Goal: Task Accomplishment & Management: Manage account settings

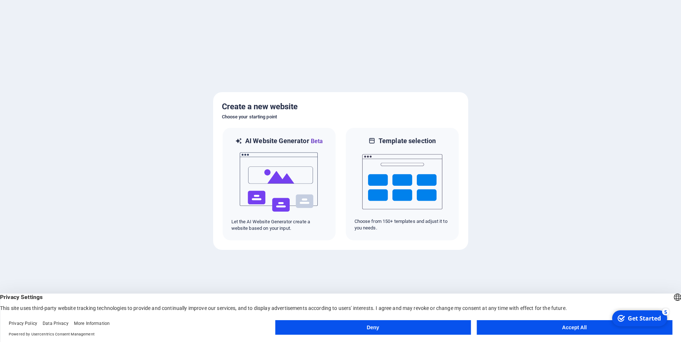
click at [552, 331] on button "Accept All" at bounding box center [574, 327] width 196 height 15
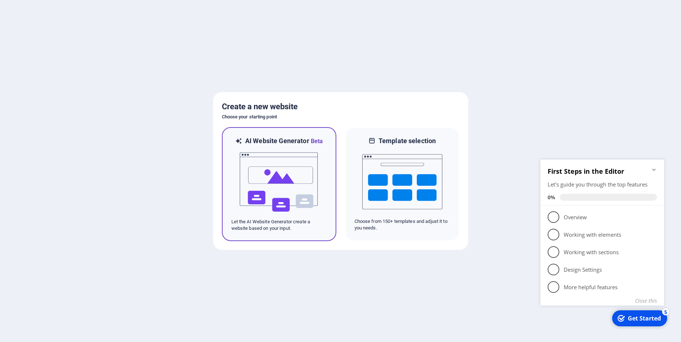
click at [298, 175] on img at bounding box center [279, 182] width 80 height 73
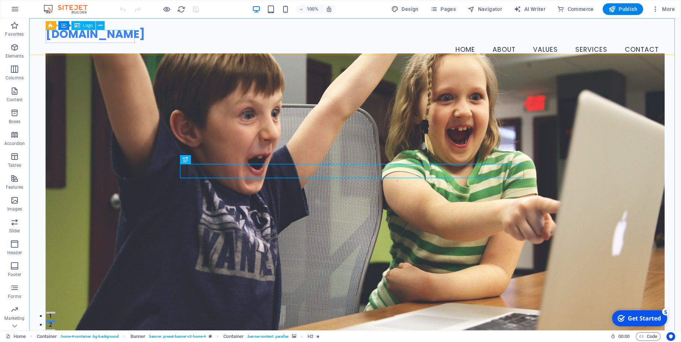
click at [91, 25] on span "Logo" at bounding box center [88, 25] width 10 height 4
click at [116, 36] on div "[DOMAIN_NAME]" at bounding box center [355, 34] width 619 height 13
click at [15, 207] on p "Images" at bounding box center [14, 209] width 15 height 6
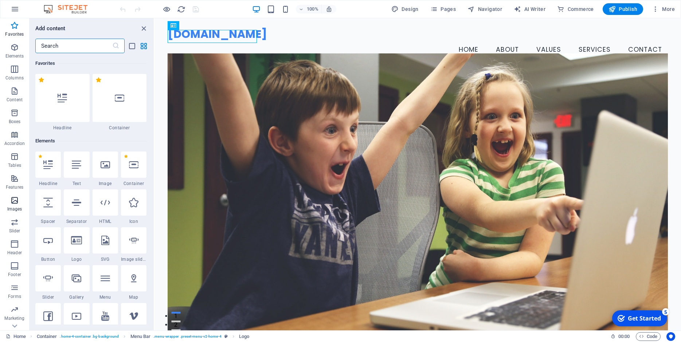
click at [13, 203] on icon "button" at bounding box center [14, 200] width 9 height 9
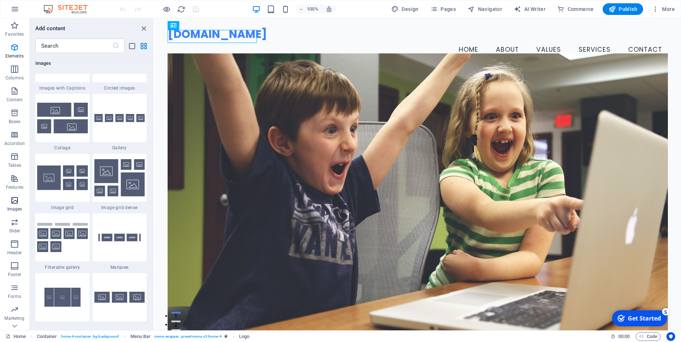
scroll to position [3734, 0]
click at [214, 34] on div "[DOMAIN_NAME]" at bounding box center [418, 34] width 500 height 13
click at [222, 25] on icon at bounding box center [222, 26] width 4 height 8
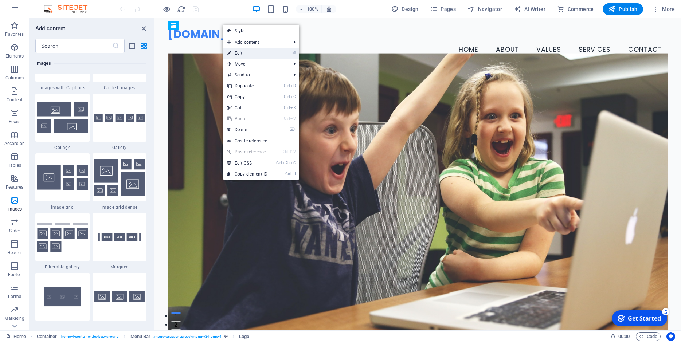
click at [232, 51] on link "⏎ Edit" at bounding box center [247, 53] width 49 height 11
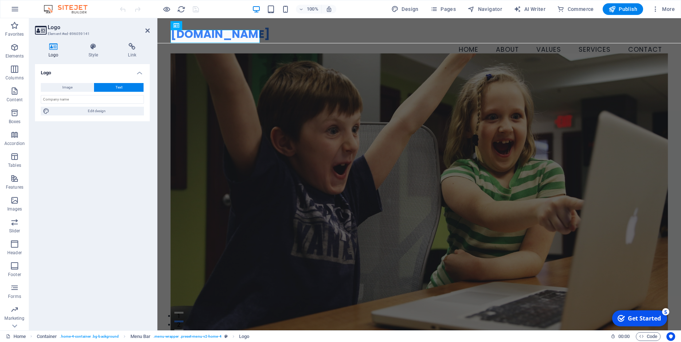
click at [55, 54] on h4 "Logo" at bounding box center [55, 50] width 40 height 15
click at [67, 87] on span "Image" at bounding box center [67, 87] width 10 height 9
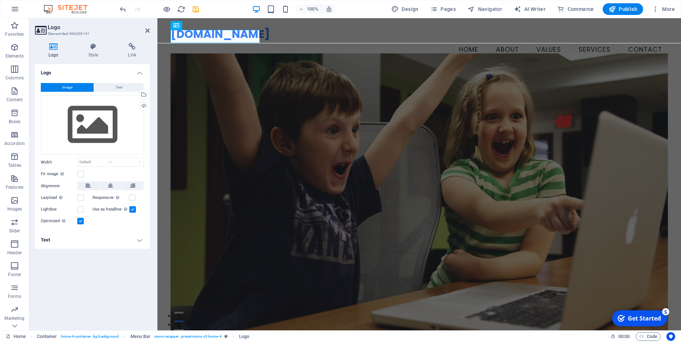
select select "DISABLED_OPTION_VALUE"
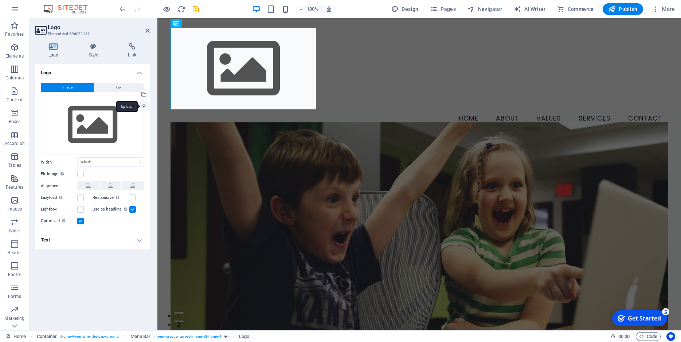
click at [144, 106] on div "Upload" at bounding box center [143, 106] width 11 height 11
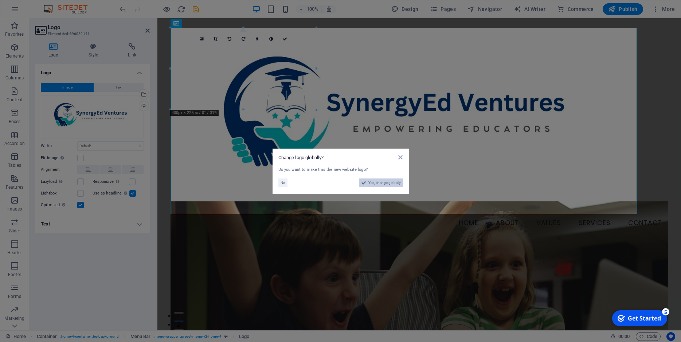
click at [378, 182] on span "Yes, change globally" at bounding box center [384, 182] width 32 height 9
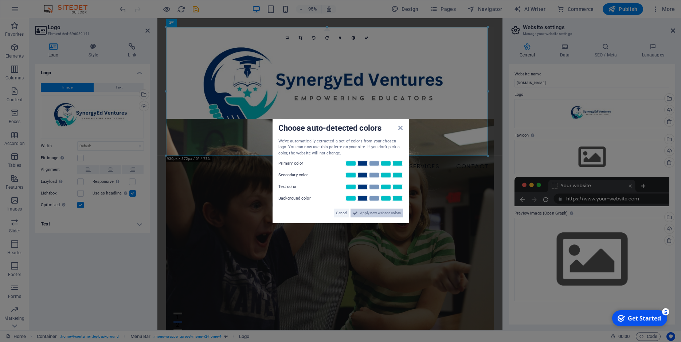
click at [380, 212] on span "Apply new website colors" at bounding box center [380, 213] width 41 height 9
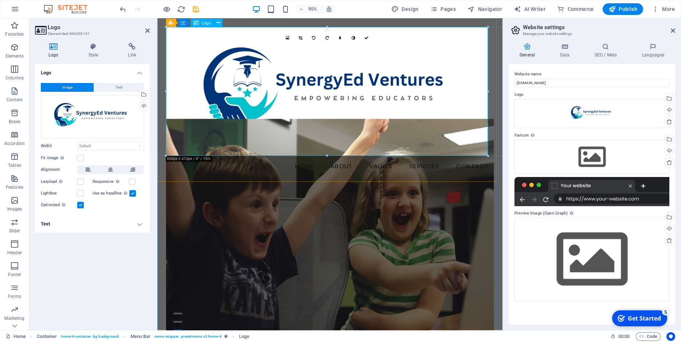
drag, startPoint x: 645, startPoint y: 173, endPoint x: 456, endPoint y: 135, distance: 192.1
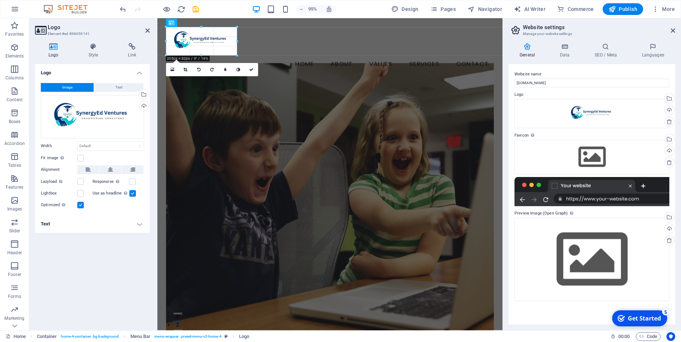
drag, startPoint x: 488, startPoint y: 155, endPoint x: 111, endPoint y: 34, distance: 395.5
click at [265, 50] on div "H2 Container Banner Container Container Menu Bar Menu Bar Container Logo 180 17…" at bounding box center [329, 174] width 345 height 312
type input "204"
select select "px"
drag, startPoint x: 204, startPoint y: 55, endPoint x: 205, endPoint y: 49, distance: 6.4
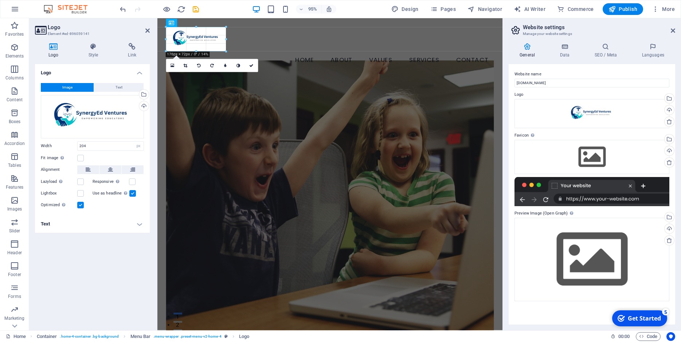
drag, startPoint x: 227, startPoint y: 52, endPoint x: 256, endPoint y: 53, distance: 28.8
click at [256, 53] on div "H2 Container Banner Container Container Menu Bar Menu Bar Container Logo Menu 1…" at bounding box center [329, 174] width 345 height 312
click at [186, 65] on icon at bounding box center [186, 65] width 4 height 4
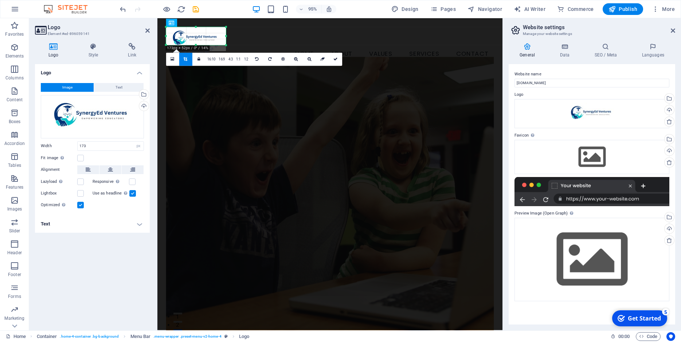
drag, startPoint x: 197, startPoint y: 50, endPoint x: 198, endPoint y: 44, distance: 6.2
click at [198, 44] on div at bounding box center [196, 45] width 60 height 3
drag, startPoint x: 226, startPoint y: 37, endPoint x: 220, endPoint y: 37, distance: 6.2
click at [220, 37] on div at bounding box center [220, 36] width 3 height 18
drag, startPoint x: 166, startPoint y: 36, endPoint x: 171, endPoint y: 36, distance: 4.4
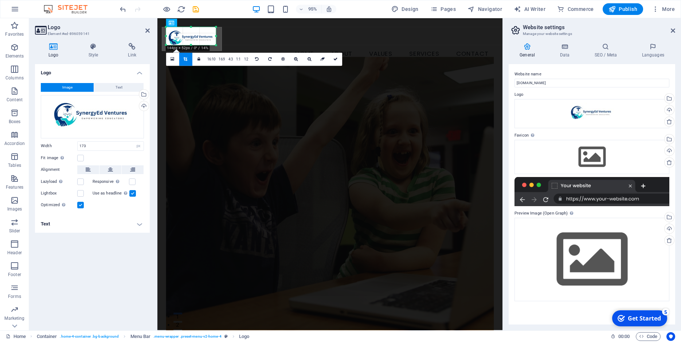
click at [171, 36] on div "180 170 160 150 140 130 120 110 100 90 80 70 60 50 40 30 20 10 0 -10 -20 -30 -4…" at bounding box center [191, 36] width 50 height 18
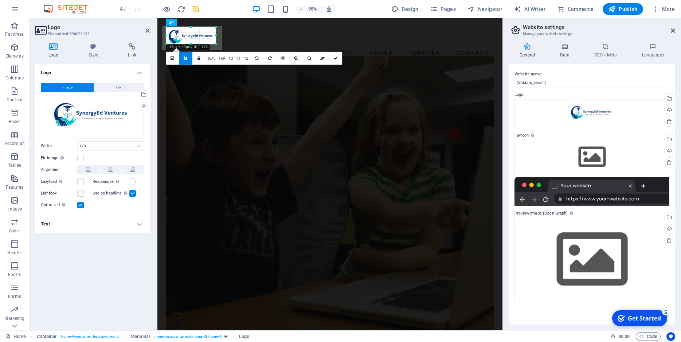
drag, startPoint x: 191, startPoint y: 26, endPoint x: 96, endPoint y: 25, distance: 95.4
click at [191, 27] on div at bounding box center [191, 27] width 50 height 3
click at [333, 57] on icon at bounding box center [335, 58] width 4 height 4
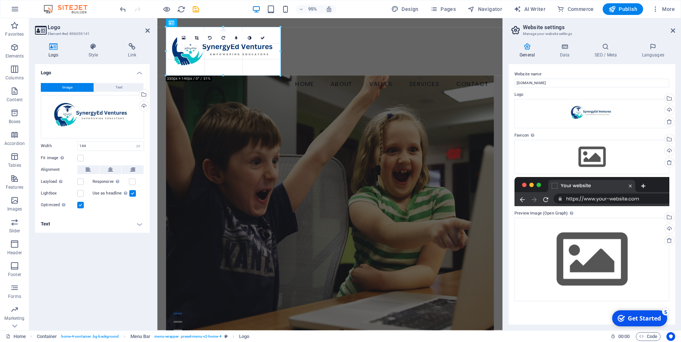
drag, startPoint x: 215, startPoint y: 46, endPoint x: 283, endPoint y: 56, distance: 69.3
click at [283, 56] on div "Drag here to replace the existing content. Press “Ctrl” if you want to create a…" at bounding box center [329, 174] width 345 height 312
type input "332"
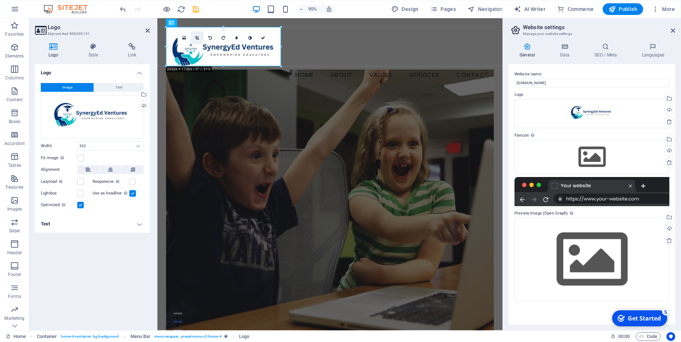
click at [196, 37] on icon at bounding box center [197, 38] width 4 height 4
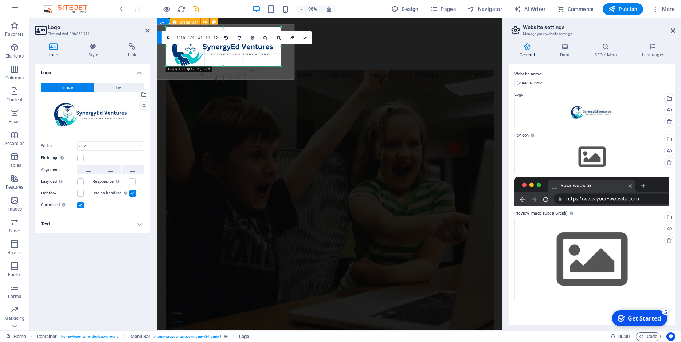
click at [337, 64] on div "Menu Home About Values Services Contact" at bounding box center [338, 57] width 363 height 78
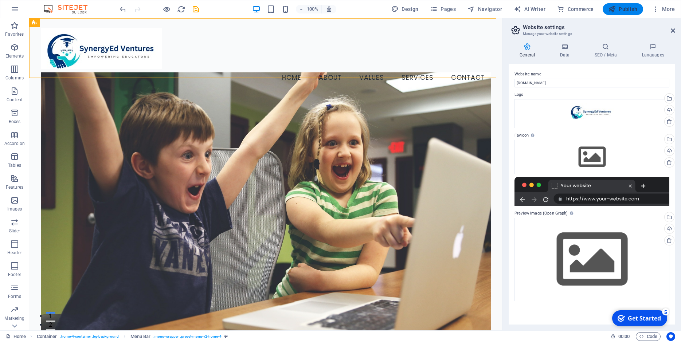
click at [623, 10] on span "Publish" at bounding box center [622, 8] width 29 height 7
